Goal: Task Accomplishment & Management: Use online tool/utility

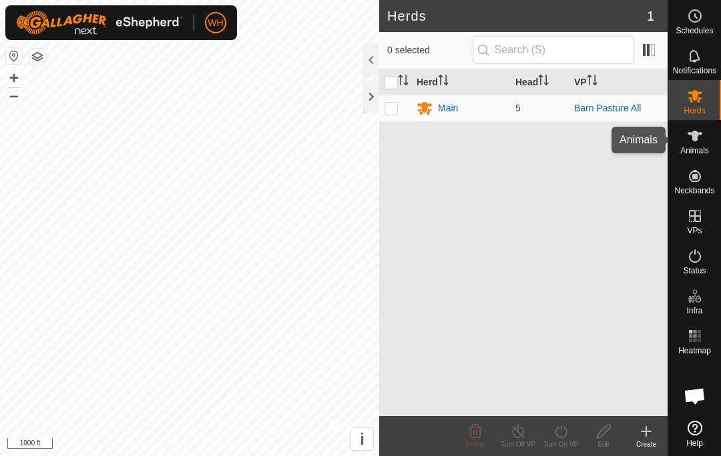
click at [696, 137] on icon at bounding box center [694, 136] width 15 height 11
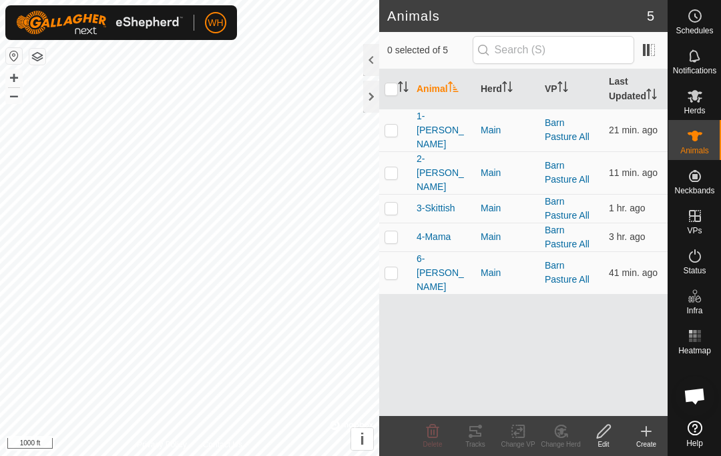
click at [390, 125] on p-checkbox at bounding box center [390, 130] width 13 height 11
checkbox input "true"
click at [485, 435] on tracks-svg-icon at bounding box center [475, 432] width 43 height 16
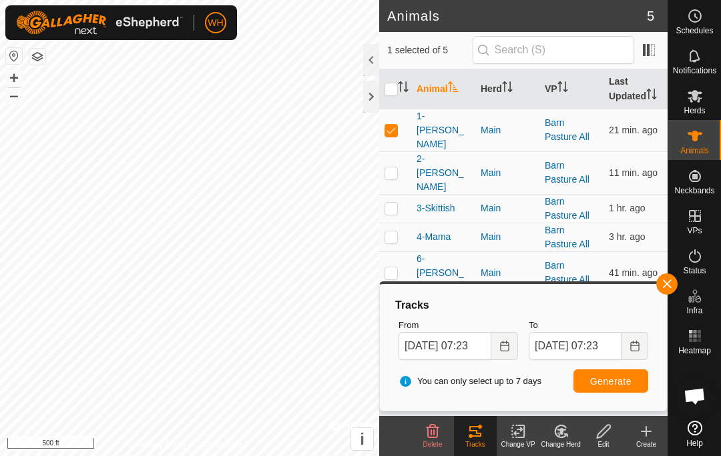
click at [397, 232] on p-checkbox at bounding box center [390, 237] width 13 height 11
checkbox input "true"
click at [386, 194] on td at bounding box center [395, 208] width 32 height 29
checkbox input "true"
click at [394, 167] on p-checkbox at bounding box center [390, 172] width 13 height 11
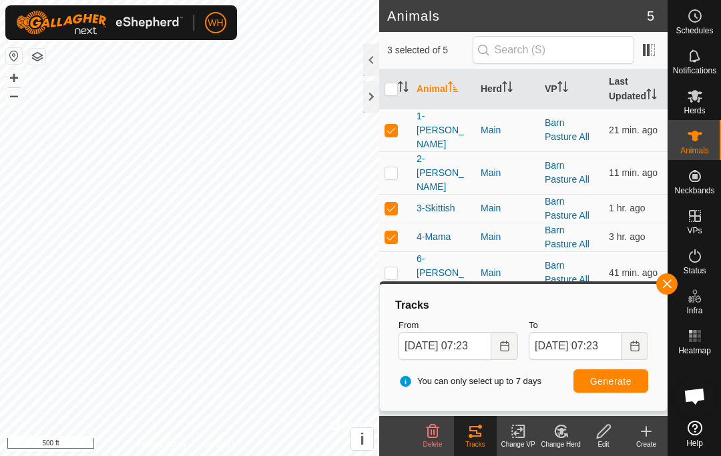
checkbox input "true"
click at [394, 268] on p-checkbox at bounding box center [390, 273] width 13 height 11
checkbox input "true"
click at [616, 380] on span "Generate" at bounding box center [610, 381] width 41 height 11
